Goal: Task Accomplishment & Management: Complete application form

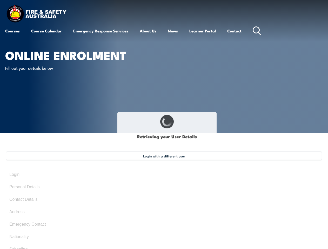
select select "Mr"
type input "Mark"
type input "Deveril"
type input "[DATE]"
type input "QY35643DU6"
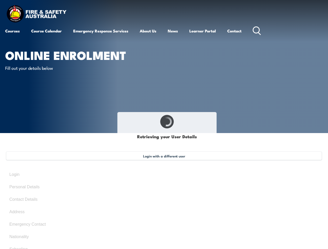
select select "M"
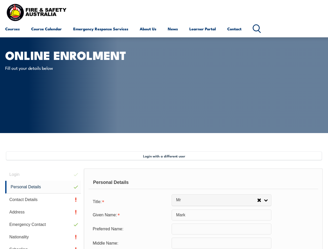
scroll to position [126, 0]
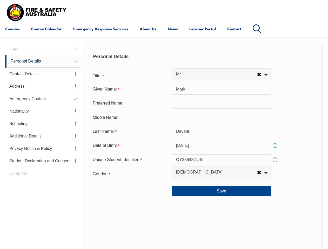
click at [164, 62] on div "Personal Details" at bounding box center [204, 56] width 230 height 13
click at [164, 146] on div "Date of Birth:" at bounding box center [130, 146] width 83 height 10
click at [43, 49] on div "Login Personal Details Contact Details Address Emergency Contact Nationality Sc…" at bounding box center [44, 178] width 79 height 270
click at [43, 61] on link "Personal Details" at bounding box center [43, 61] width 76 height 13
click at [43, 74] on link "Contact Details" at bounding box center [43, 74] width 76 height 12
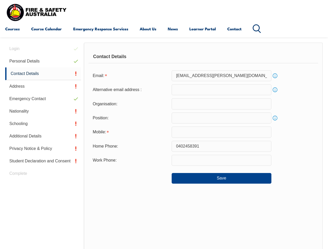
click at [43, 87] on link "Address" at bounding box center [43, 86] width 76 height 12
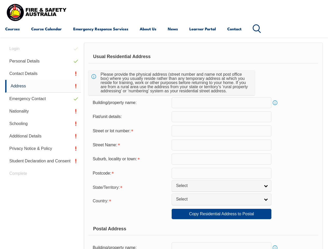
click at [43, 99] on link "Emergency Contact" at bounding box center [43, 99] width 76 height 12
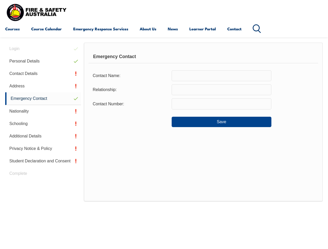
click at [43, 111] on link "Nationality" at bounding box center [43, 111] width 76 height 12
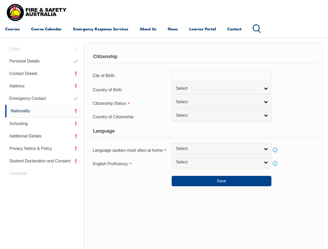
click at [43, 124] on link "Schooling" at bounding box center [43, 124] width 76 height 12
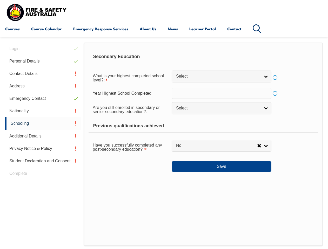
click at [43, 136] on link "Additional Details" at bounding box center [43, 136] width 76 height 12
